Goal: Task Accomplishment & Management: Use online tool/utility

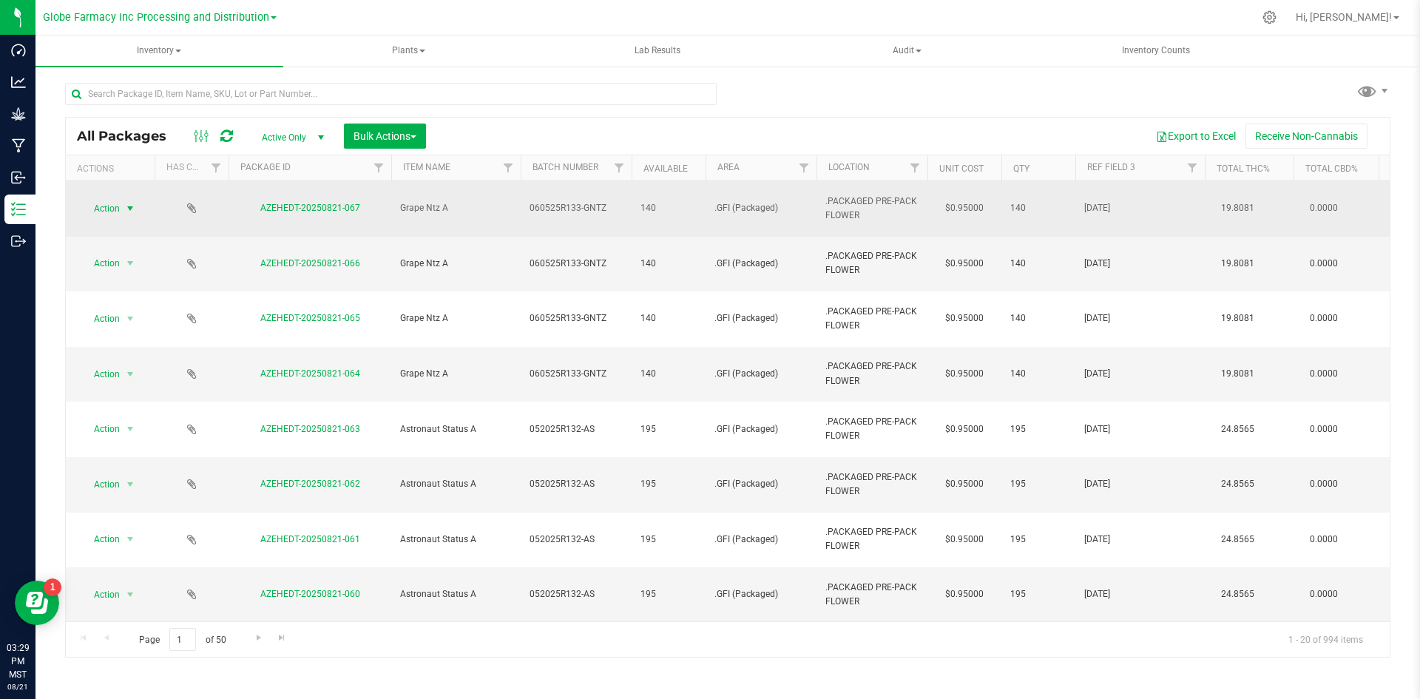
click at [114, 198] on span "Action" at bounding box center [101, 208] width 40 height 21
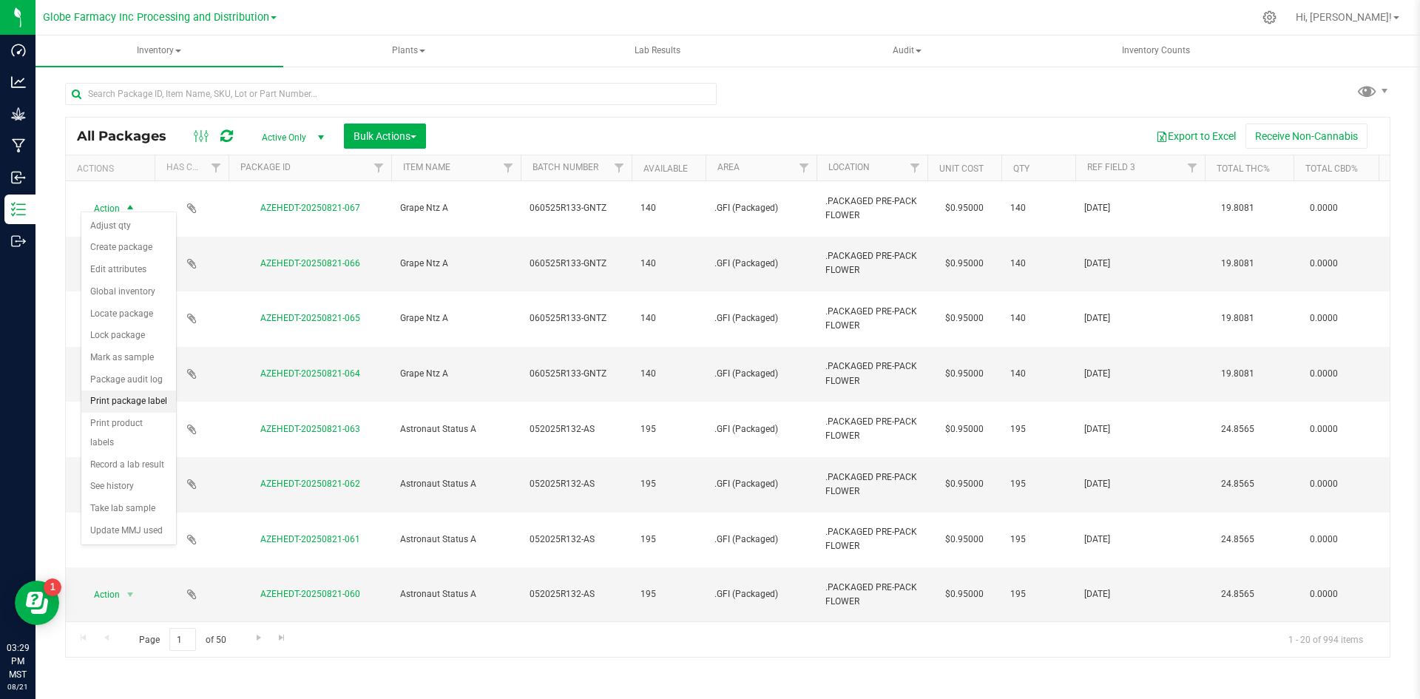
click at [121, 407] on li "Print package label" at bounding box center [128, 401] width 95 height 22
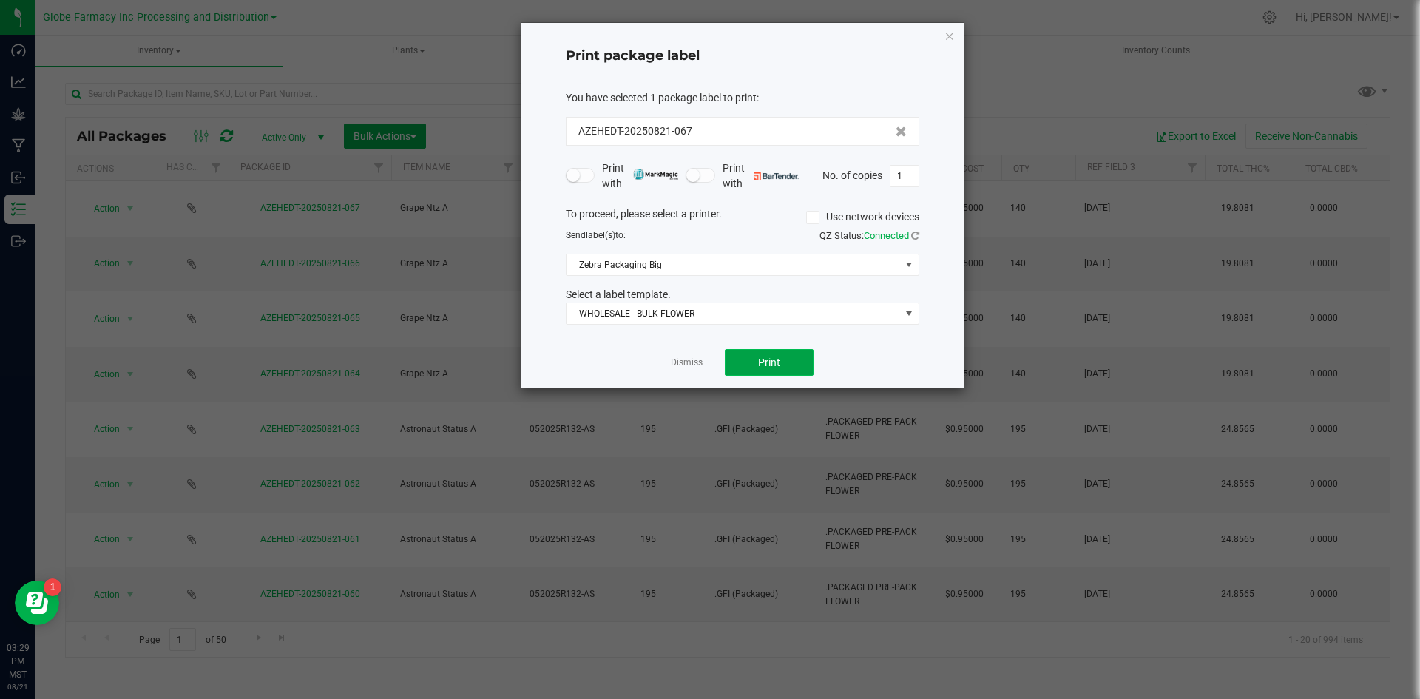
click at [756, 353] on button "Print" at bounding box center [769, 362] width 89 height 27
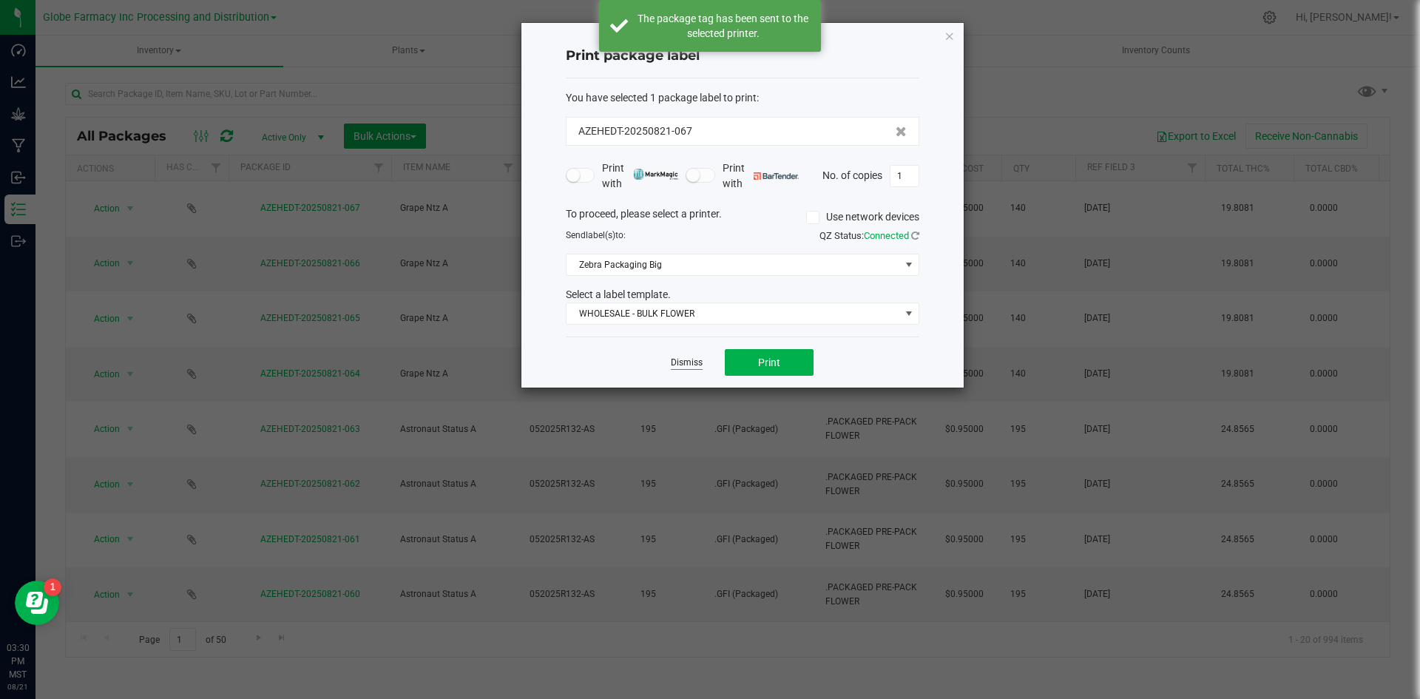
click at [680, 360] on link "Dismiss" at bounding box center [687, 362] width 32 height 13
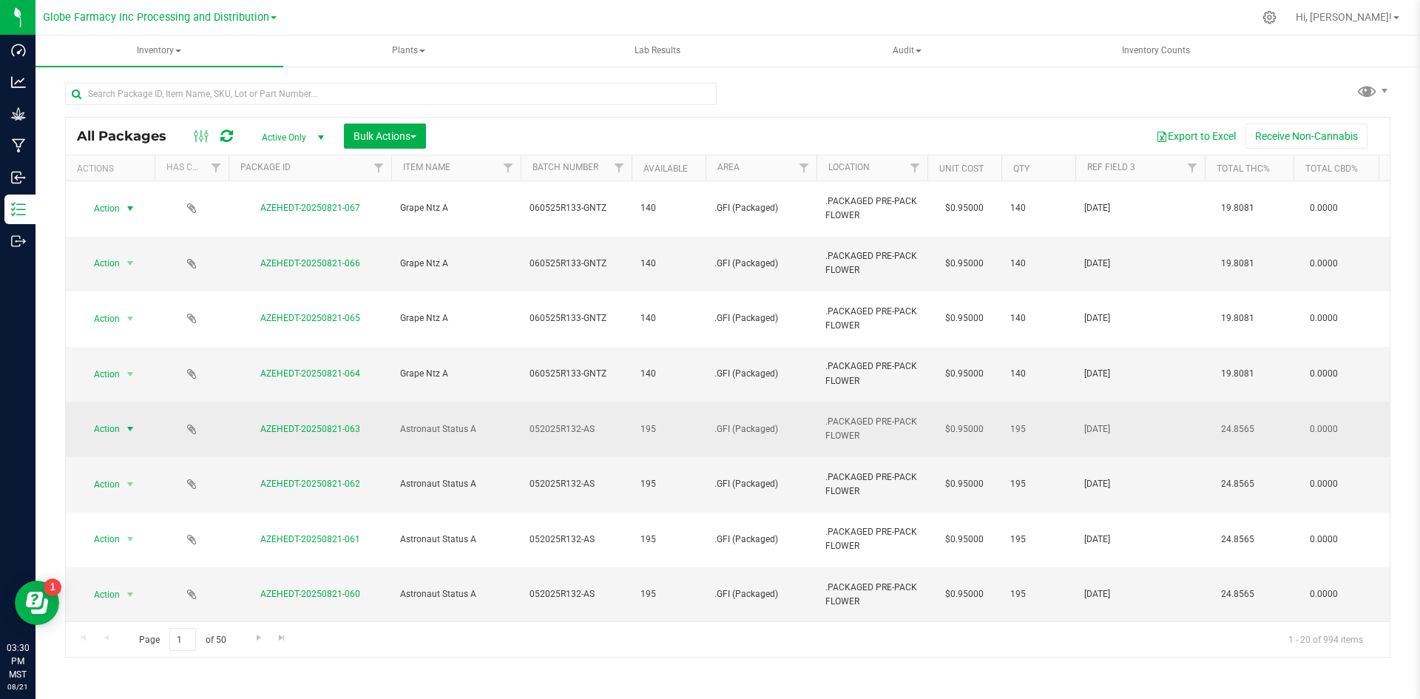
click at [118, 419] on span "Action" at bounding box center [101, 429] width 40 height 21
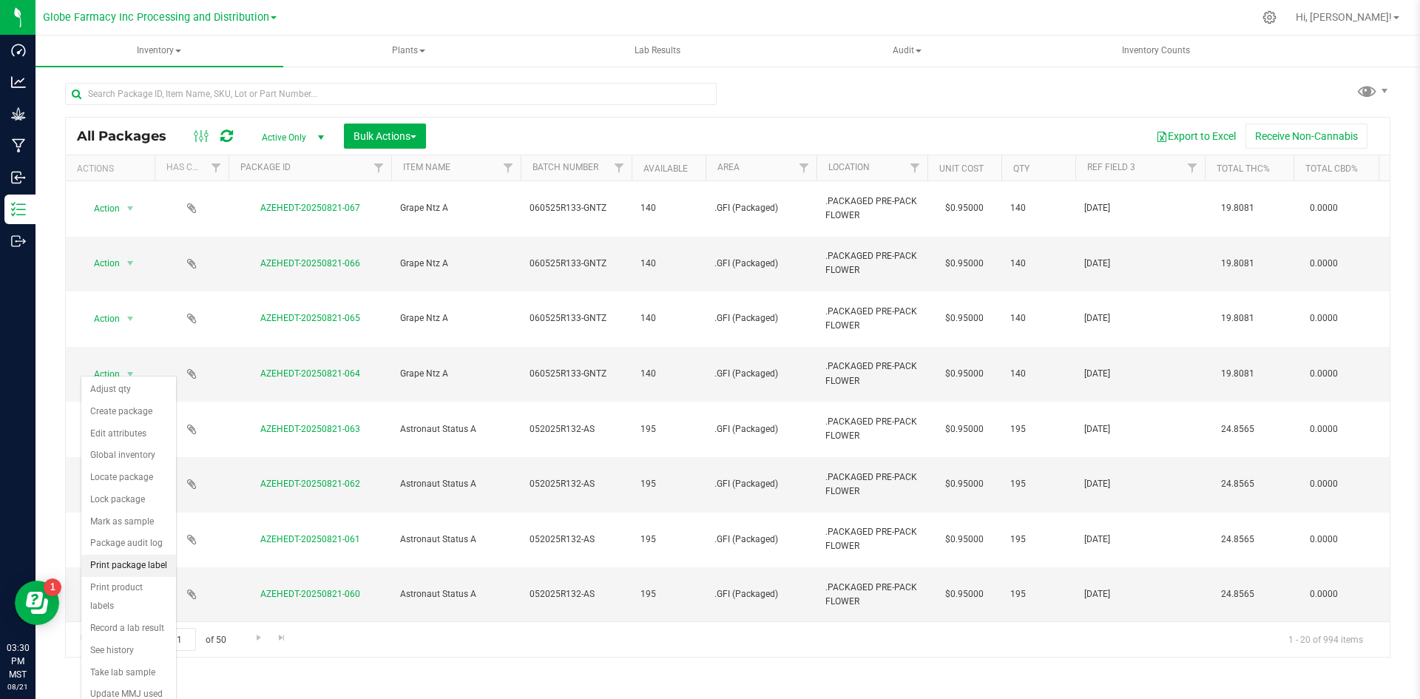
click at [108, 559] on li "Print package label" at bounding box center [128, 566] width 95 height 22
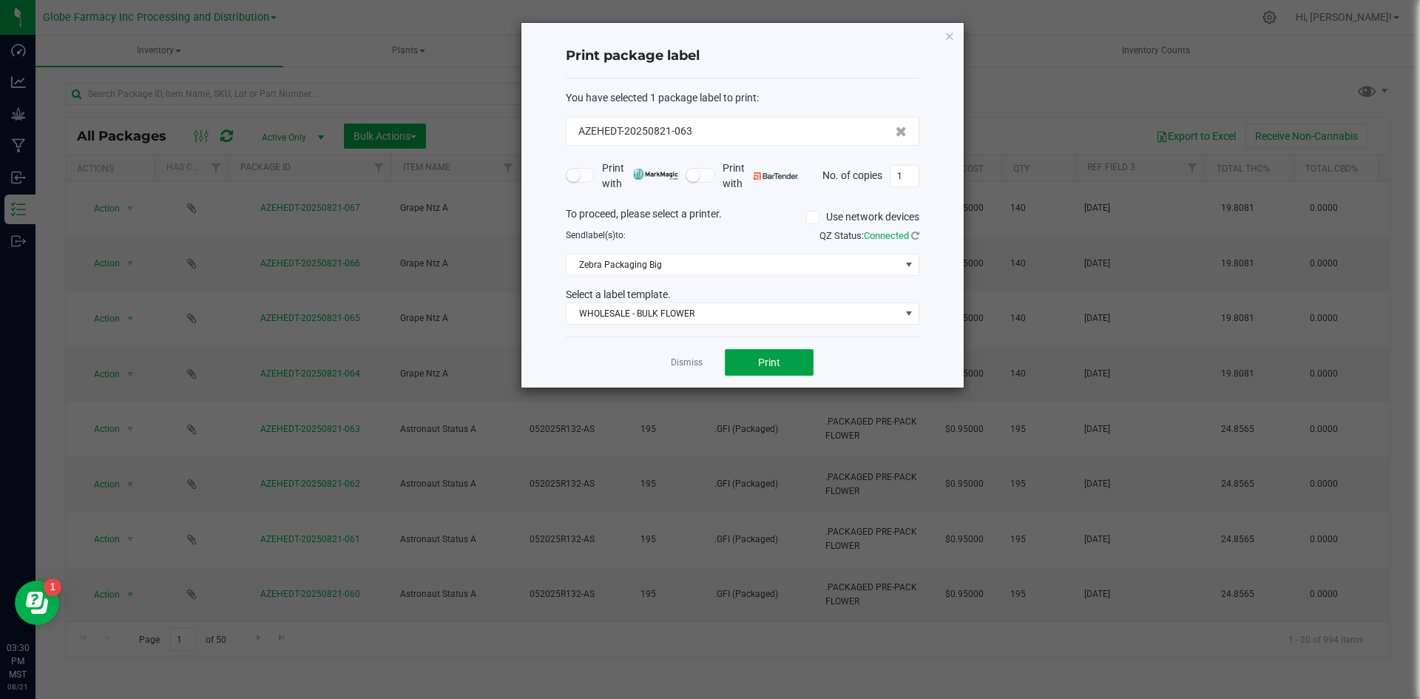
click at [759, 371] on button "Print" at bounding box center [769, 362] width 89 height 27
click at [687, 362] on link "Dismiss" at bounding box center [687, 362] width 32 height 13
